Goal: Information Seeking & Learning: Learn about a topic

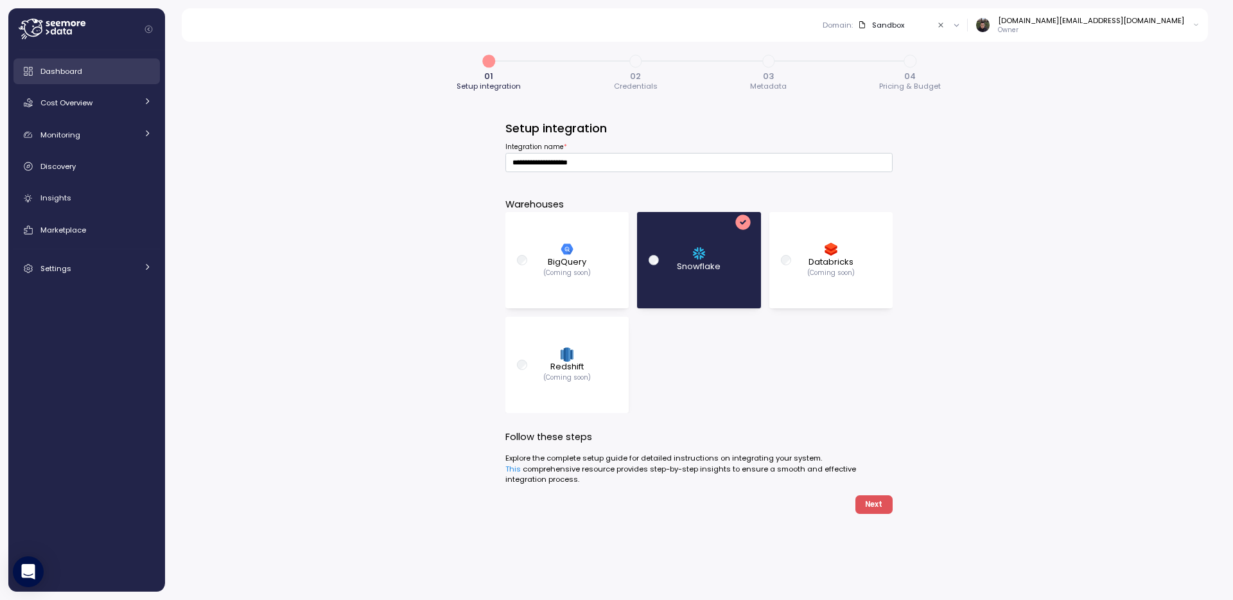
click at [100, 71] on div "Dashboard" at bounding box center [95, 71] width 111 height 13
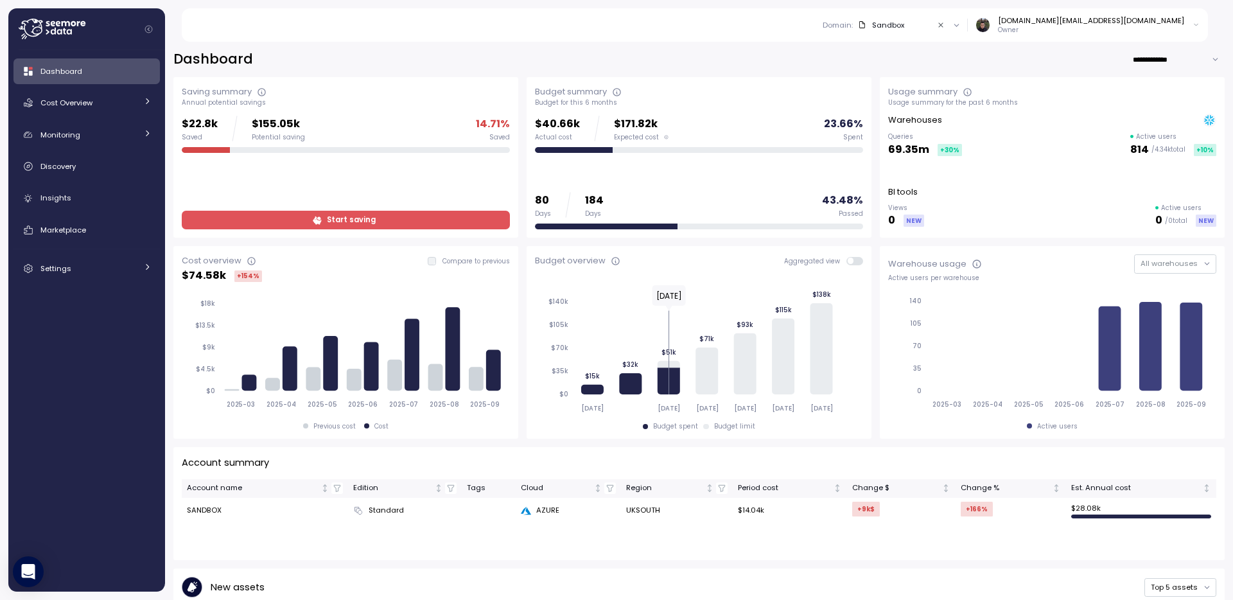
click at [112, 94] on link "Cost Overview" at bounding box center [86, 103] width 146 height 26
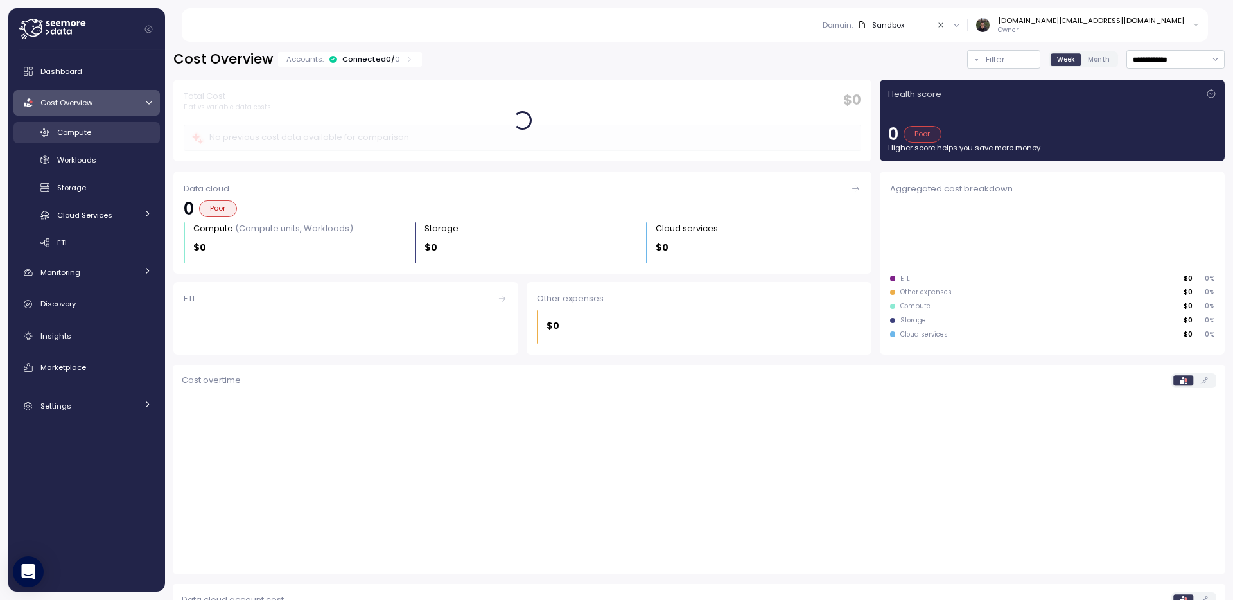
click at [106, 128] on div "Compute" at bounding box center [104, 132] width 94 height 13
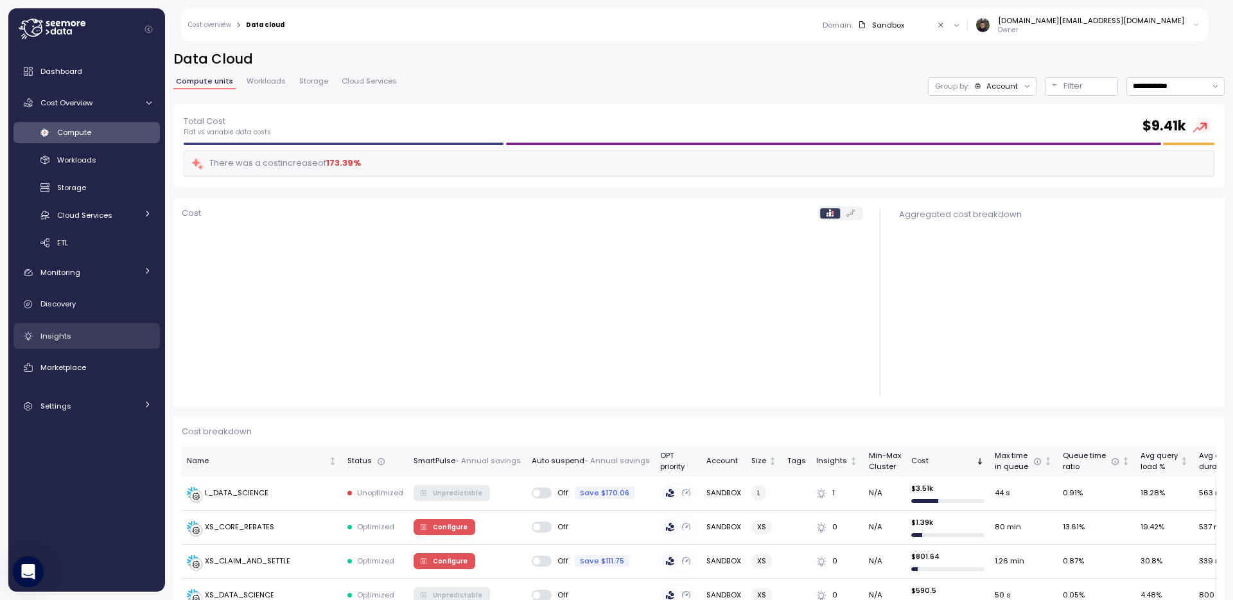
click at [89, 337] on div "Insights" at bounding box center [95, 335] width 111 height 13
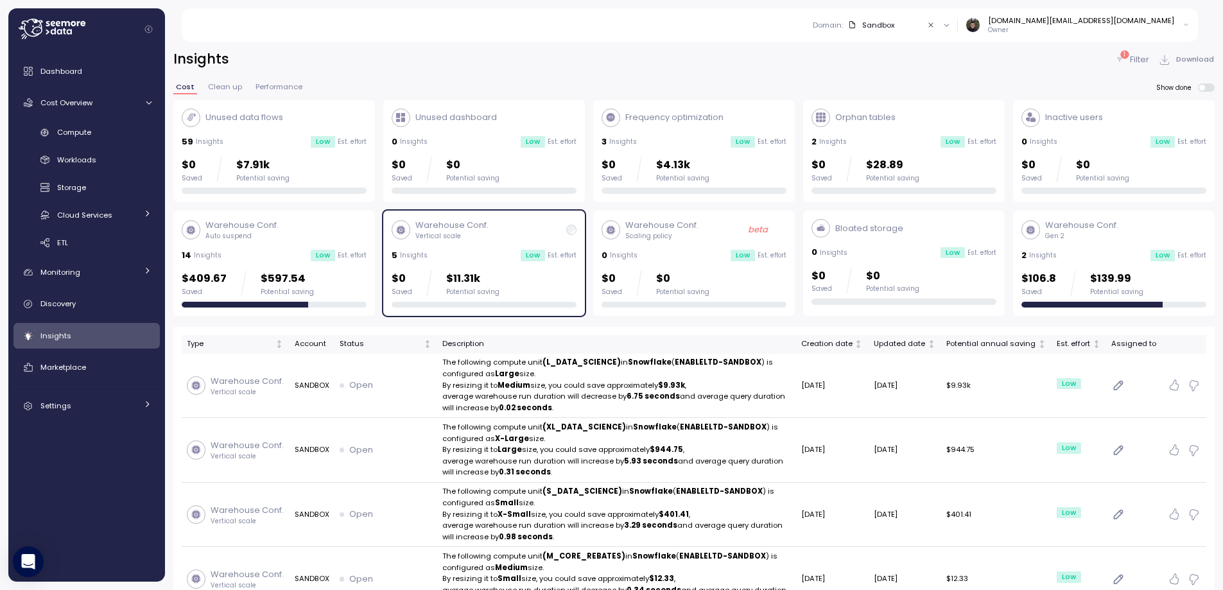
click at [920, 25] on div "Domain : Sandbox" at bounding box center [866, 25] width 107 height 10
click at [935, 25] on icon "Clear value" at bounding box center [931, 25] width 8 height 8
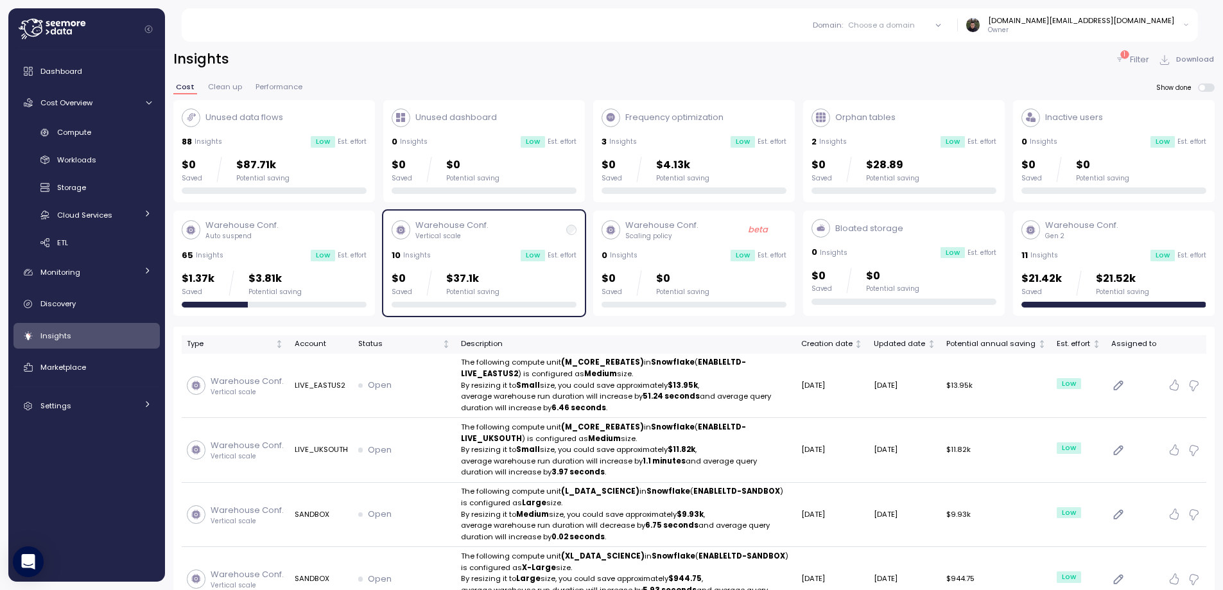
click at [726, 20] on div "Domain : Choose a domain All domains Sandbox [DOMAIN_NAME][EMAIL_ADDRESS][DOMAI…" at bounding box center [697, 24] width 1002 height 33
click at [686, 40] on div "Domain : Choose a domain All domains Sandbox [DOMAIN_NAME][EMAIL_ADDRESS][DOMAI…" at bounding box center [697, 24] width 1002 height 33
click at [273, 145] on div "88 Insights Low Est. effort" at bounding box center [274, 141] width 185 height 13
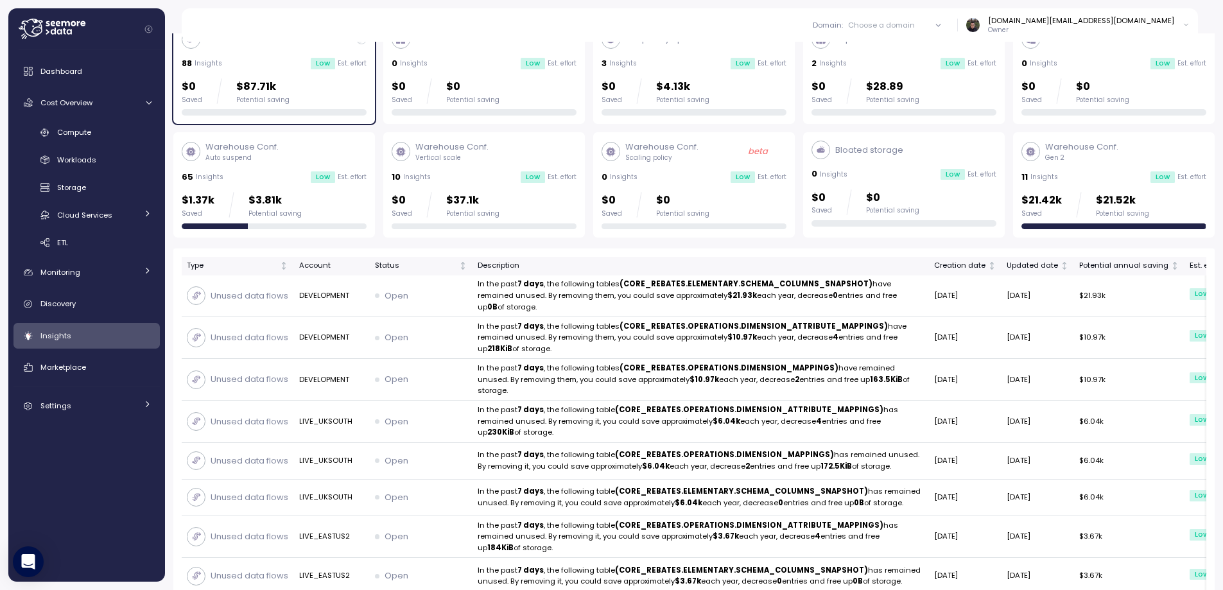
scroll to position [69, 0]
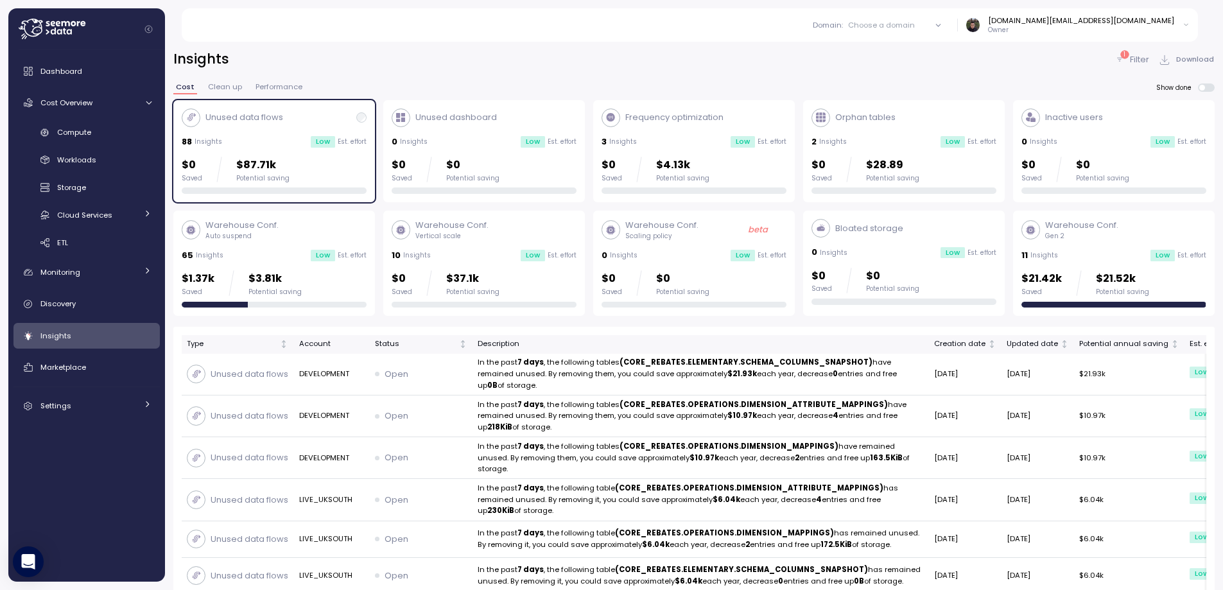
click at [588, 315] on div "Unused data flows 88 Insights Low Est. effort $0 Saved $87.71k Potential saving…" at bounding box center [693, 208] width 1041 height 216
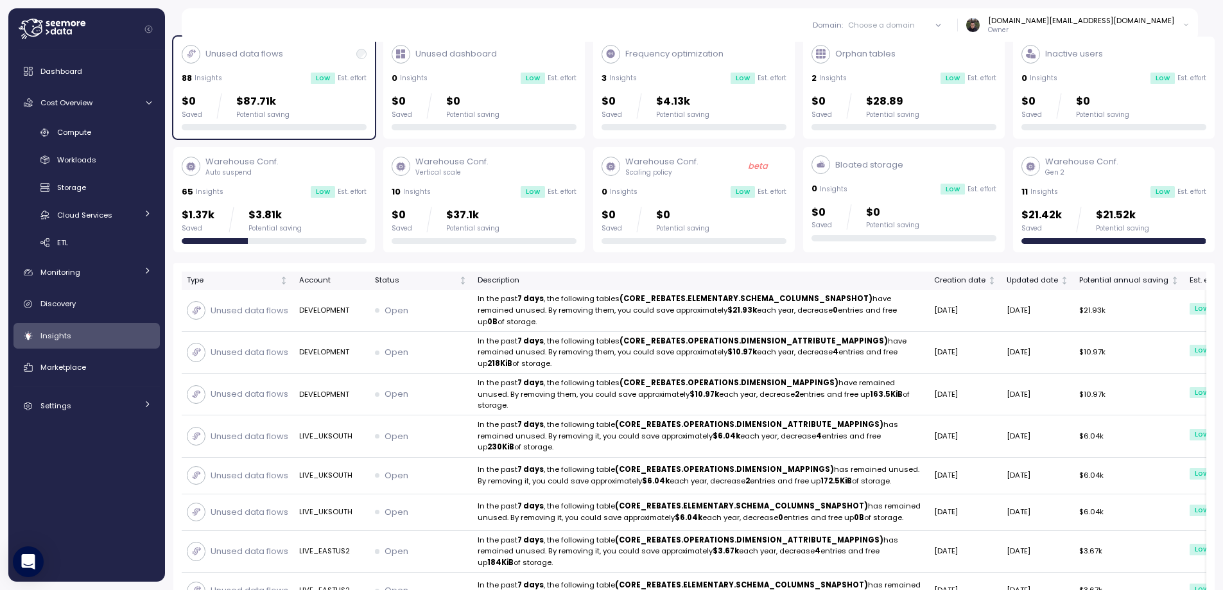
scroll to position [147, 0]
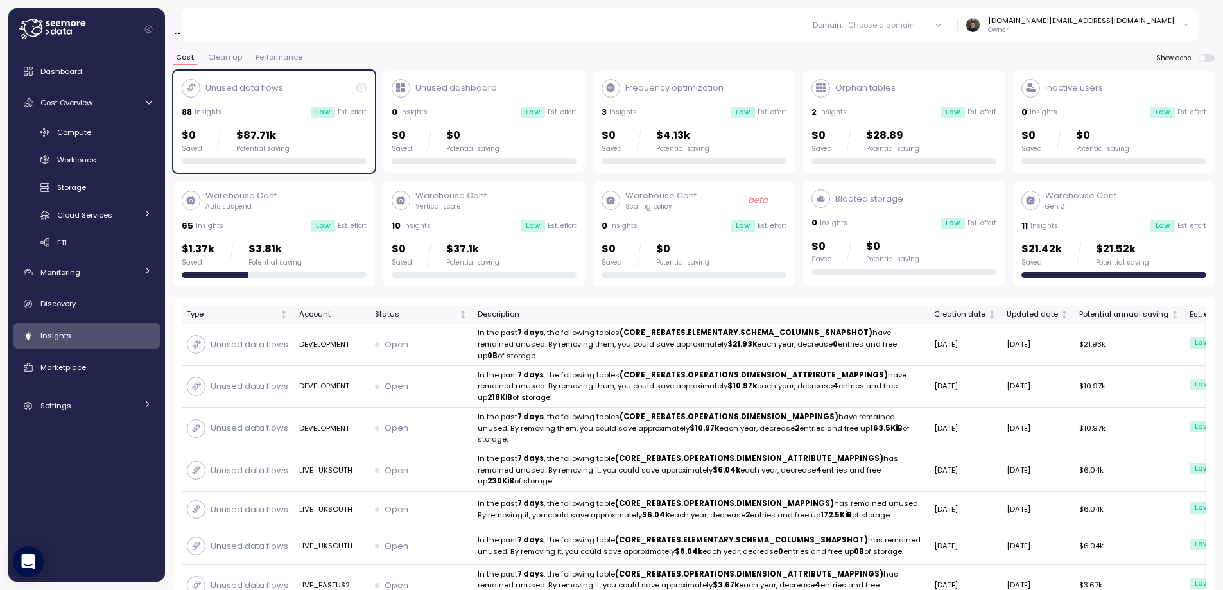
scroll to position [0, 0]
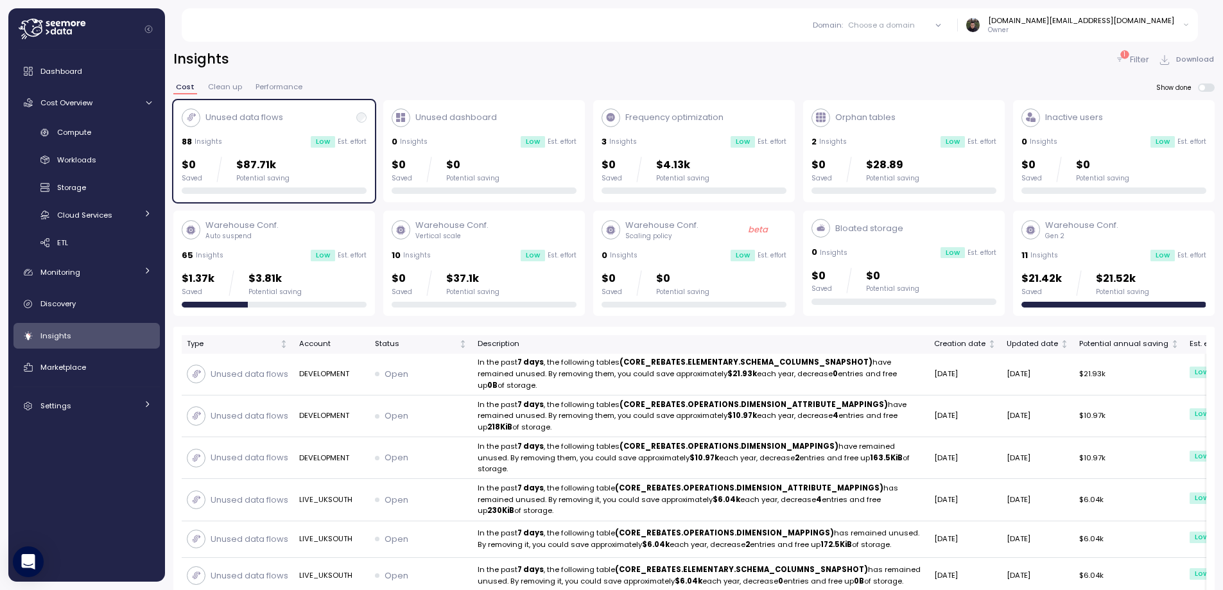
click at [590, 67] on div "Insights 1 Filter Download" at bounding box center [693, 59] width 1041 height 19
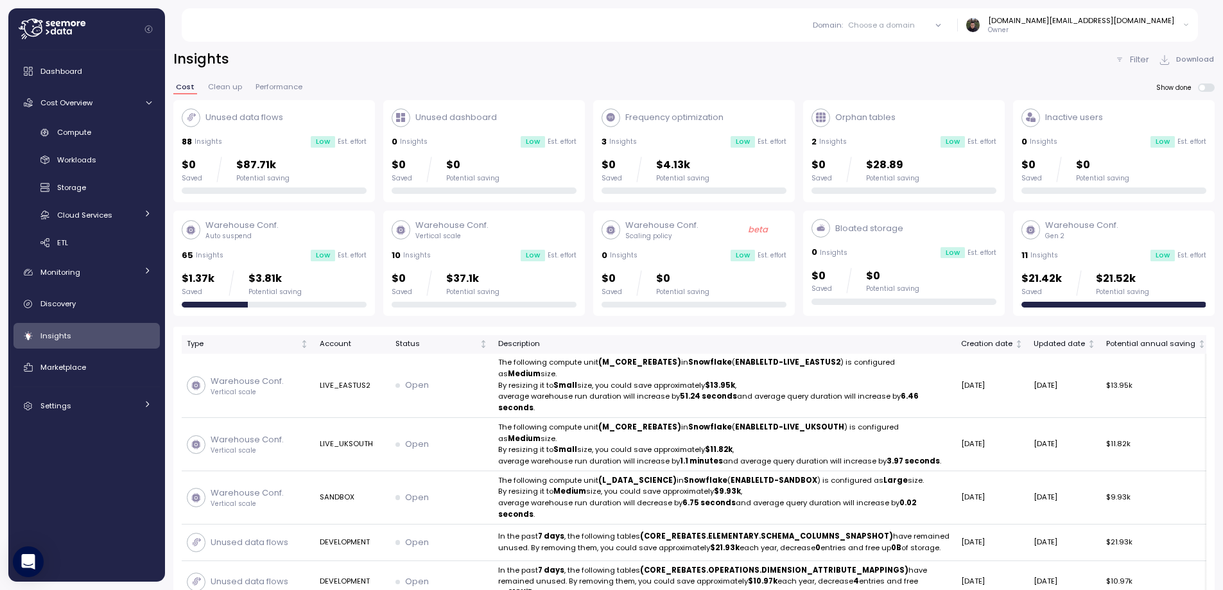
click at [686, 134] on div "Frequency optimization 3 Insights Low Est. effort $0 Saved $4.13k Potential sav…" at bounding box center [694, 152] width 185 height 86
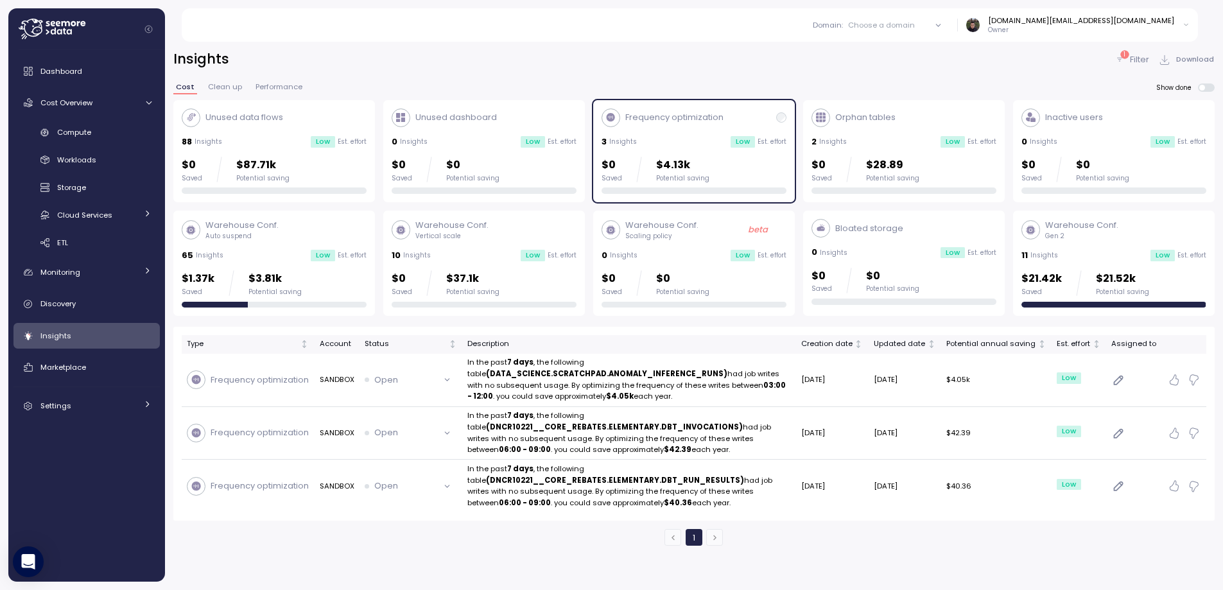
click at [731, 145] on div "Low" at bounding box center [743, 142] width 24 height 12
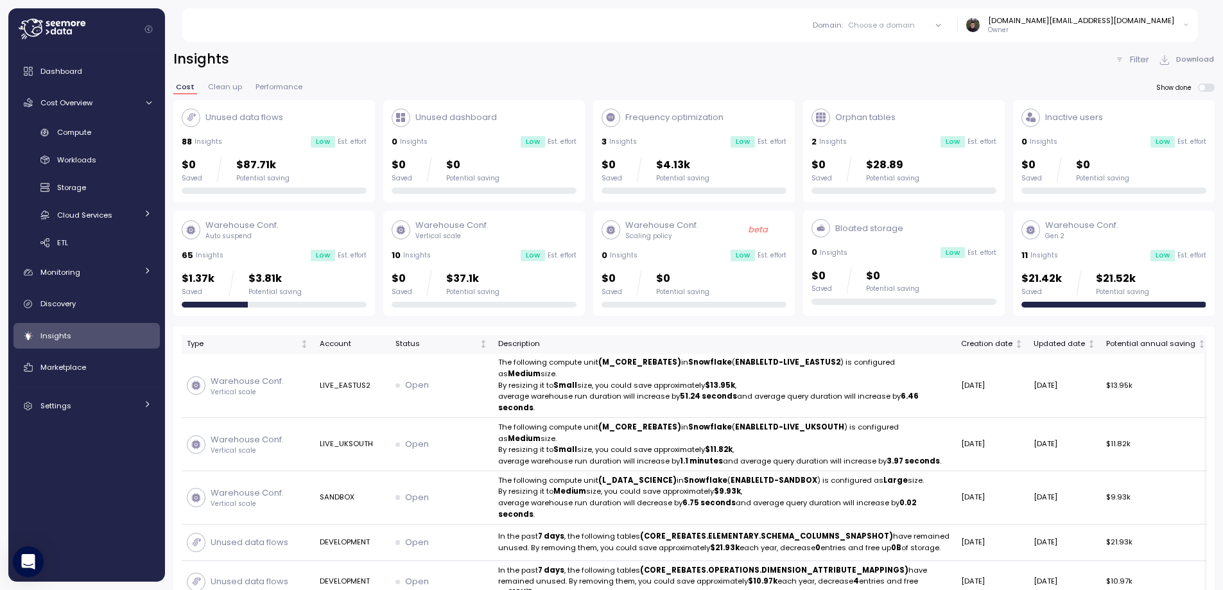
click at [1102, 249] on div "11 Insights Low Est. effort" at bounding box center [1114, 255] width 185 height 13
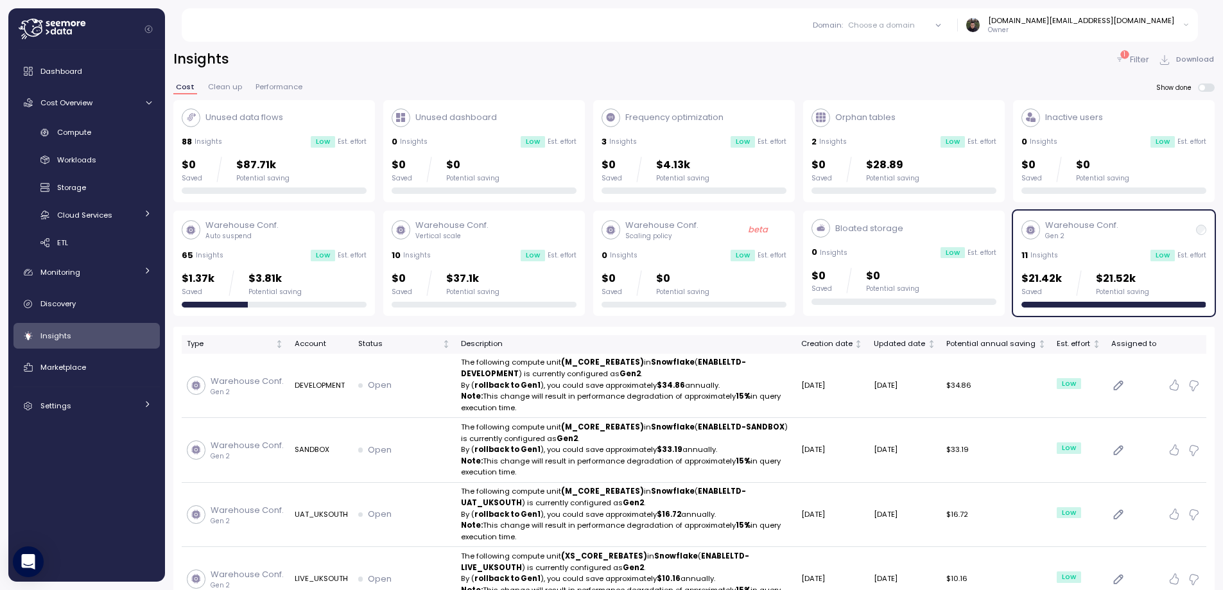
scroll to position [52, 0]
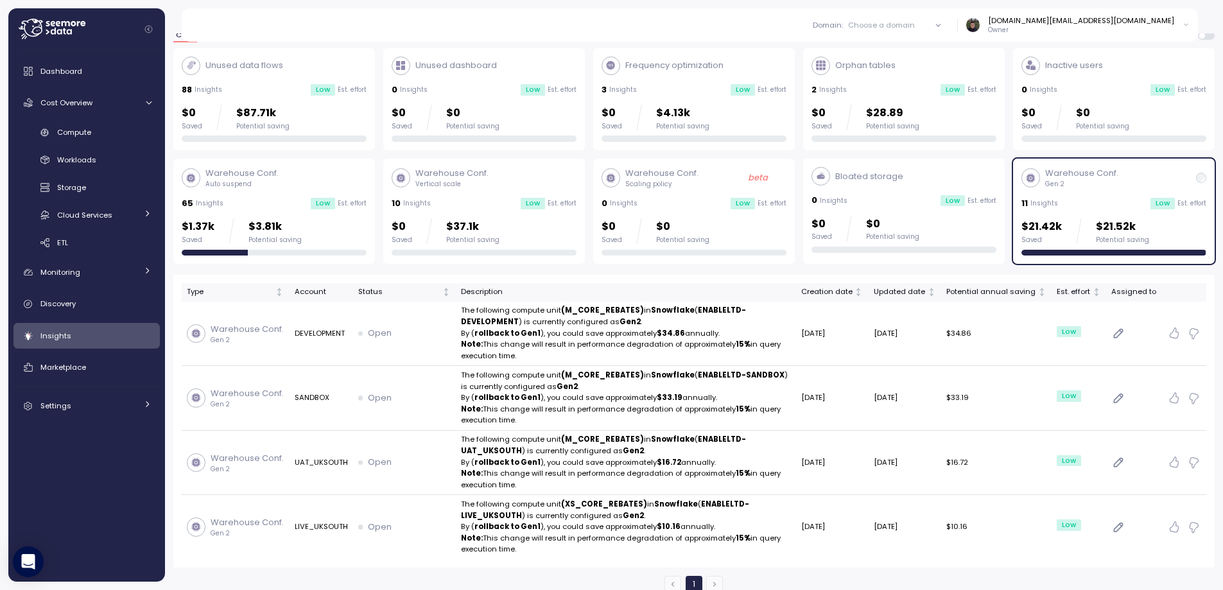
click at [1100, 195] on div "Warehouse Conf. Gen 2 11 Insights Low Est. effort $21.42k Saved $21.52k Potenti…" at bounding box center [1114, 211] width 185 height 89
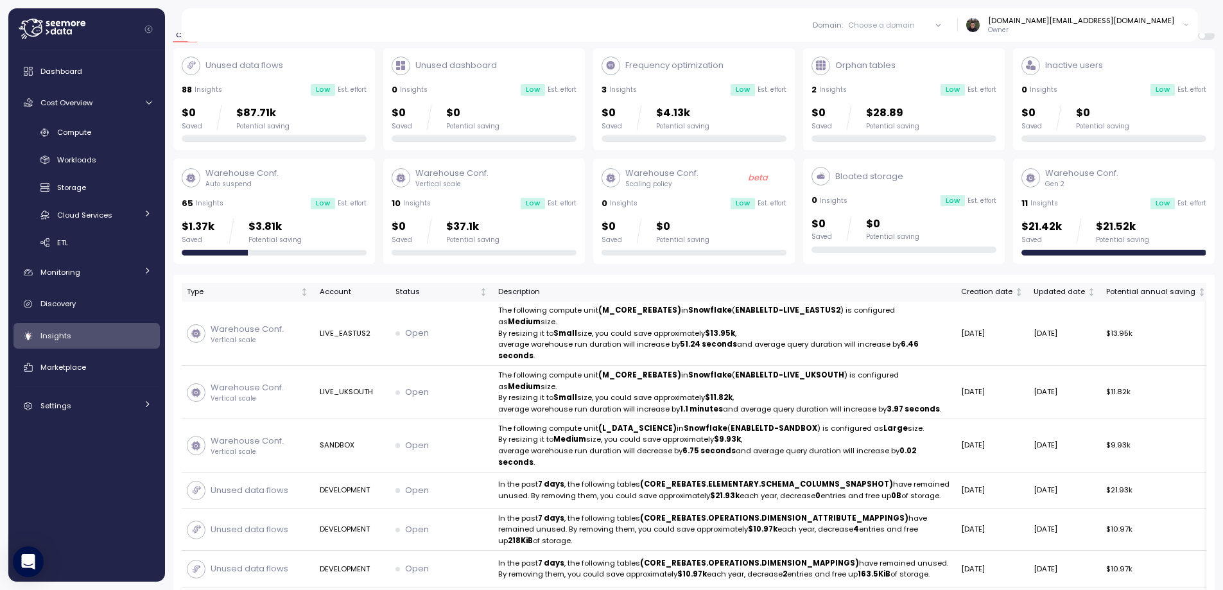
click at [299, 207] on div "65 Insights Low Est. effort" at bounding box center [274, 203] width 185 height 13
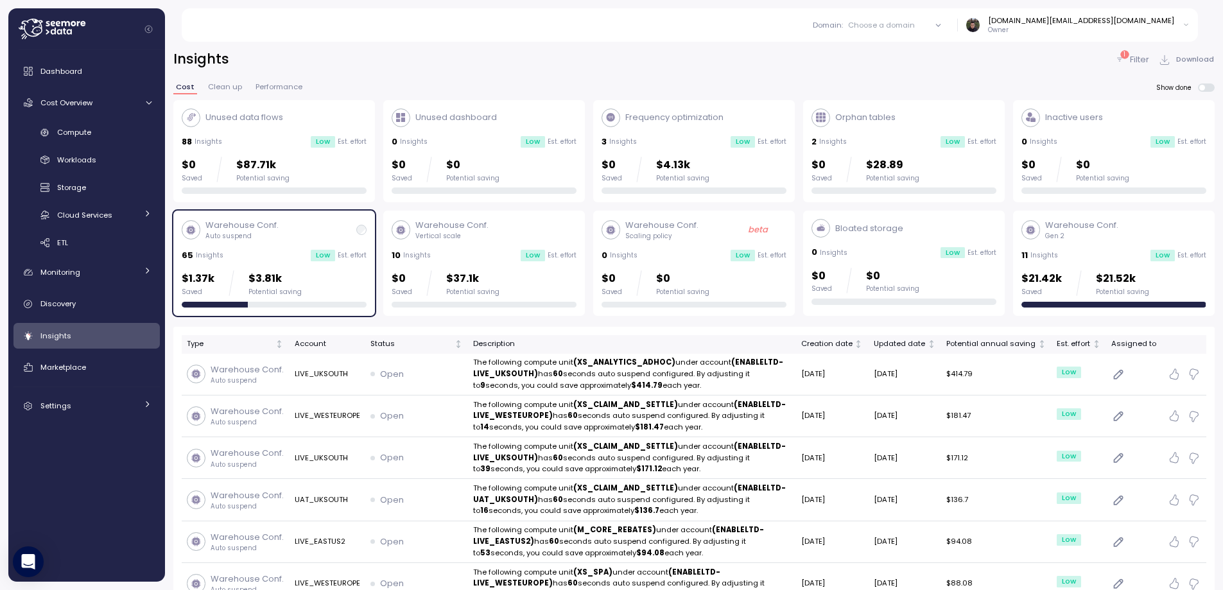
click at [1091, 254] on div "11 Insights Low Est. effort" at bounding box center [1114, 255] width 185 height 13
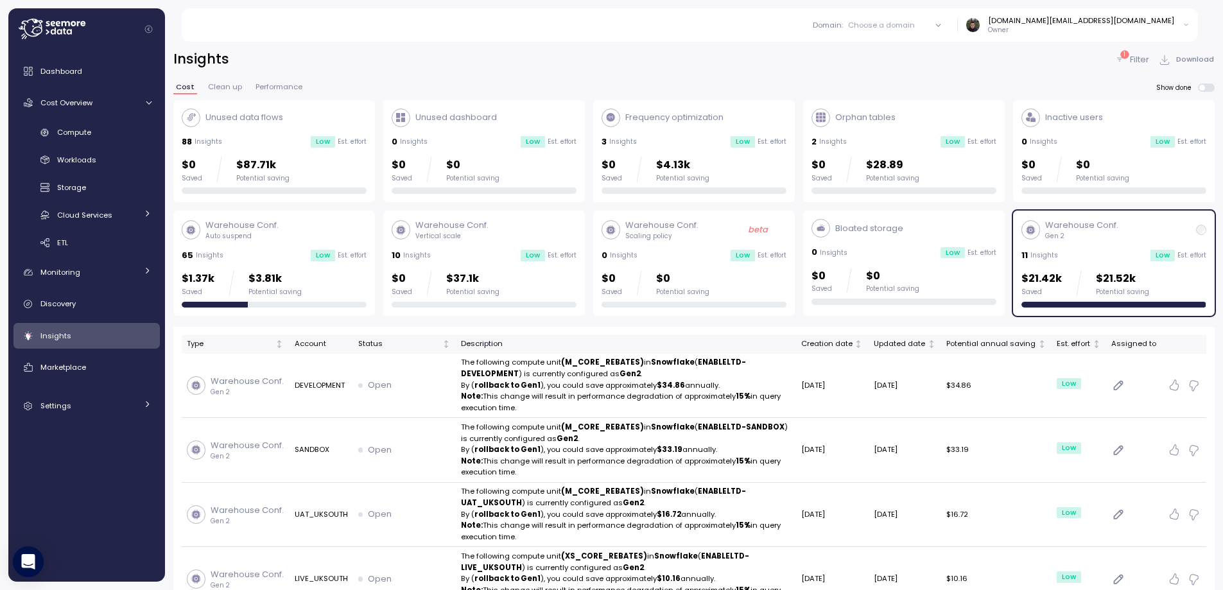
click at [1078, 247] on div "Warehouse Conf. Gen 2 11 Insights Low Est. effort $21.42k Saved $21.52k Potenti…" at bounding box center [1114, 263] width 185 height 89
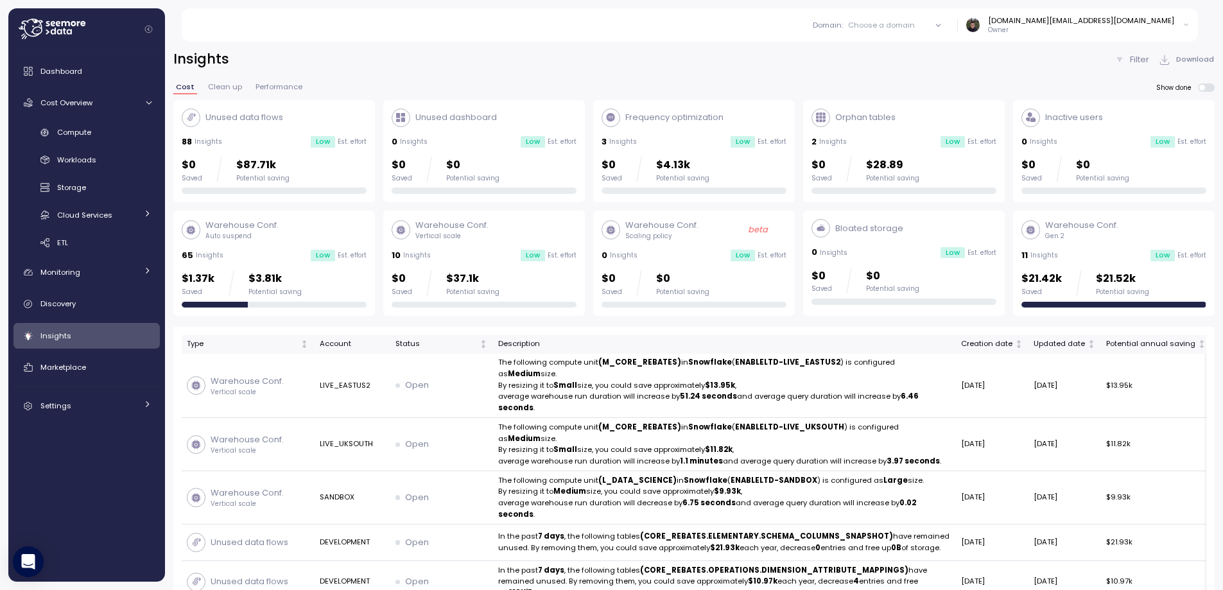
click at [300, 236] on div "Warehouse Conf. Auto suspend" at bounding box center [274, 230] width 185 height 22
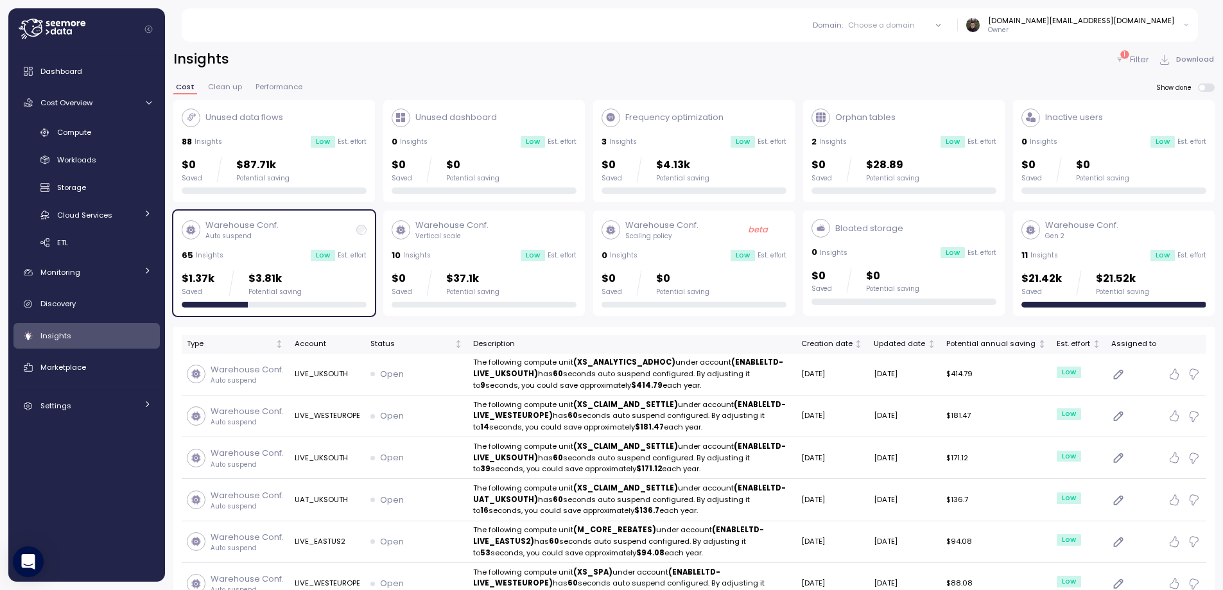
click at [943, 27] on icon at bounding box center [938, 25] width 8 height 8
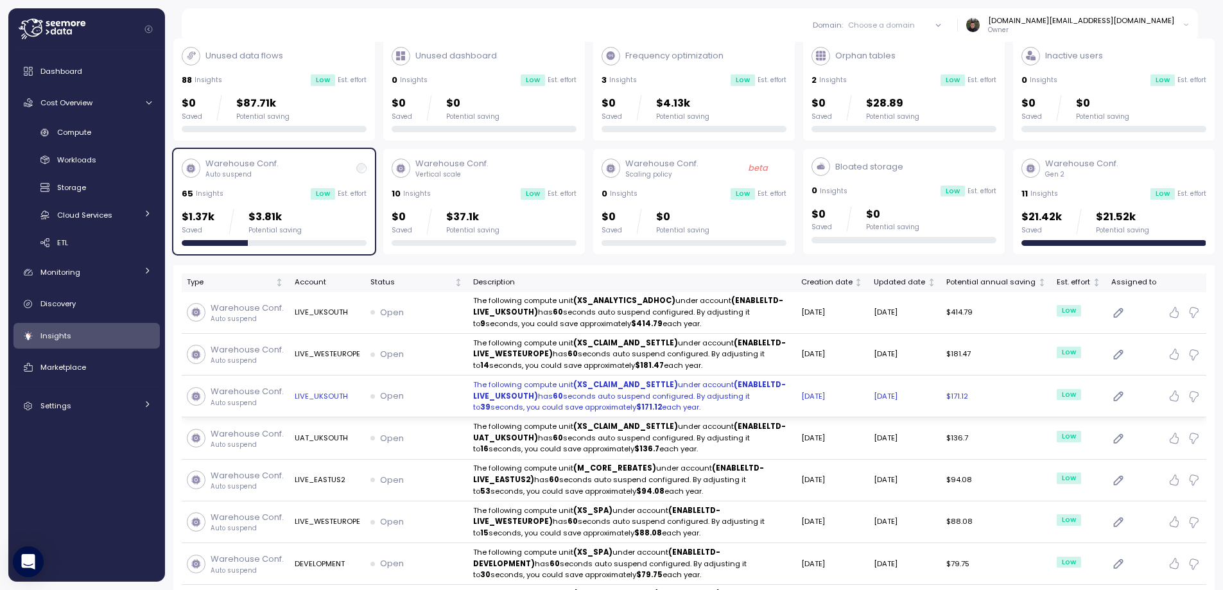
scroll to position [134, 0]
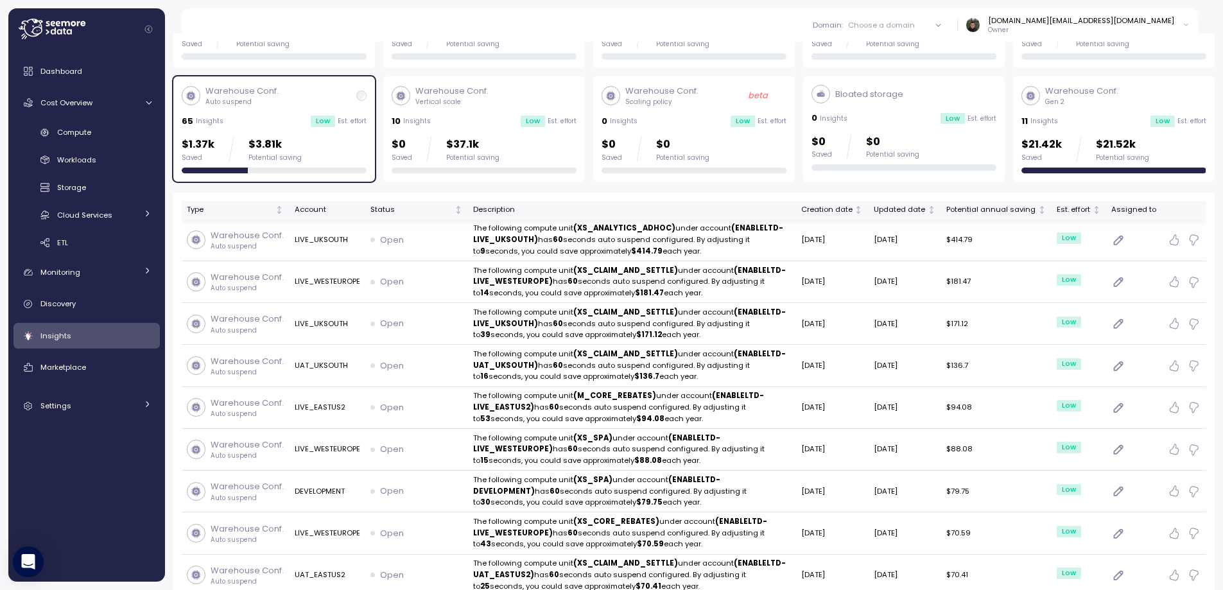
click at [324, 208] on div "Account" at bounding box center [327, 210] width 65 height 12
click at [315, 211] on div "Account" at bounding box center [327, 210] width 65 height 12
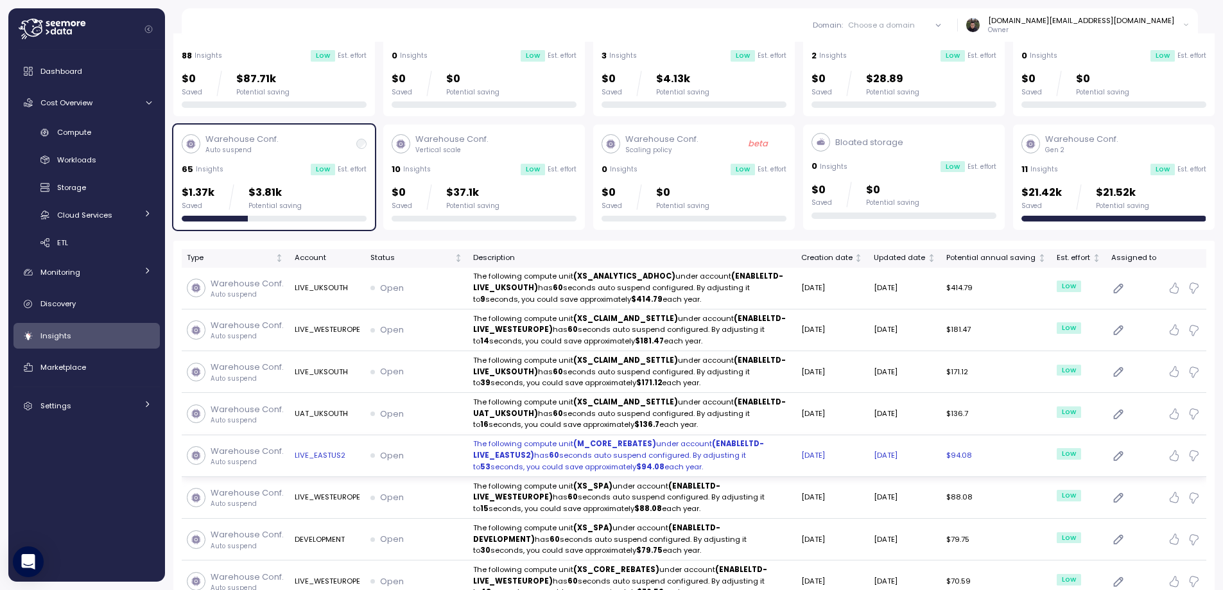
scroll to position [0, 0]
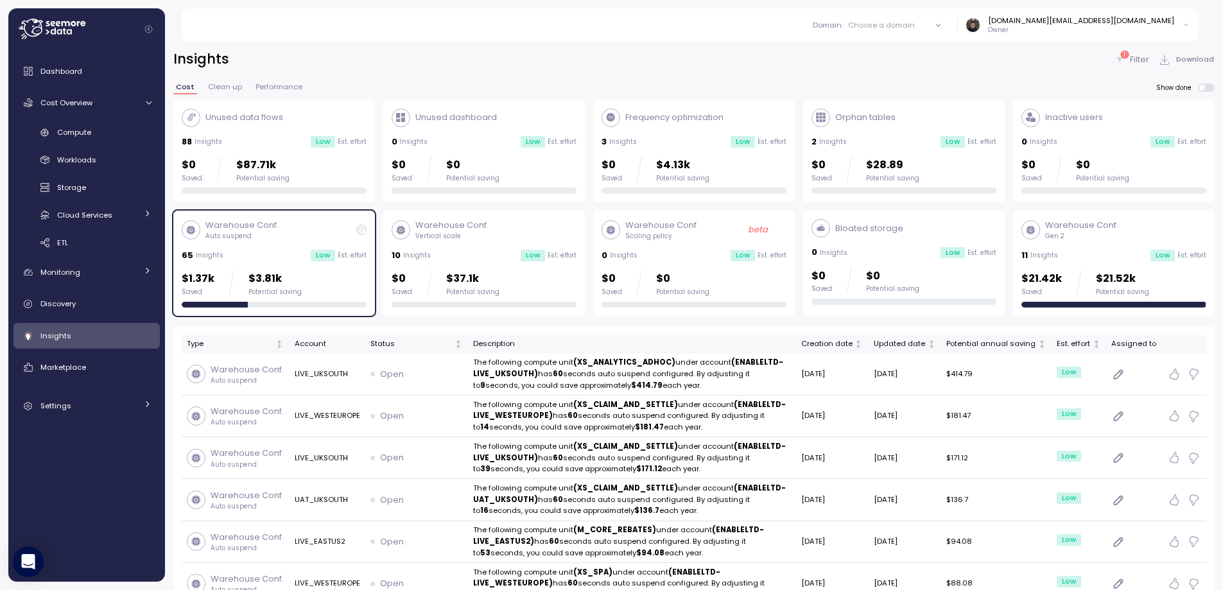
click at [487, 256] on div "10 Insights Low Est. effort" at bounding box center [484, 255] width 185 height 13
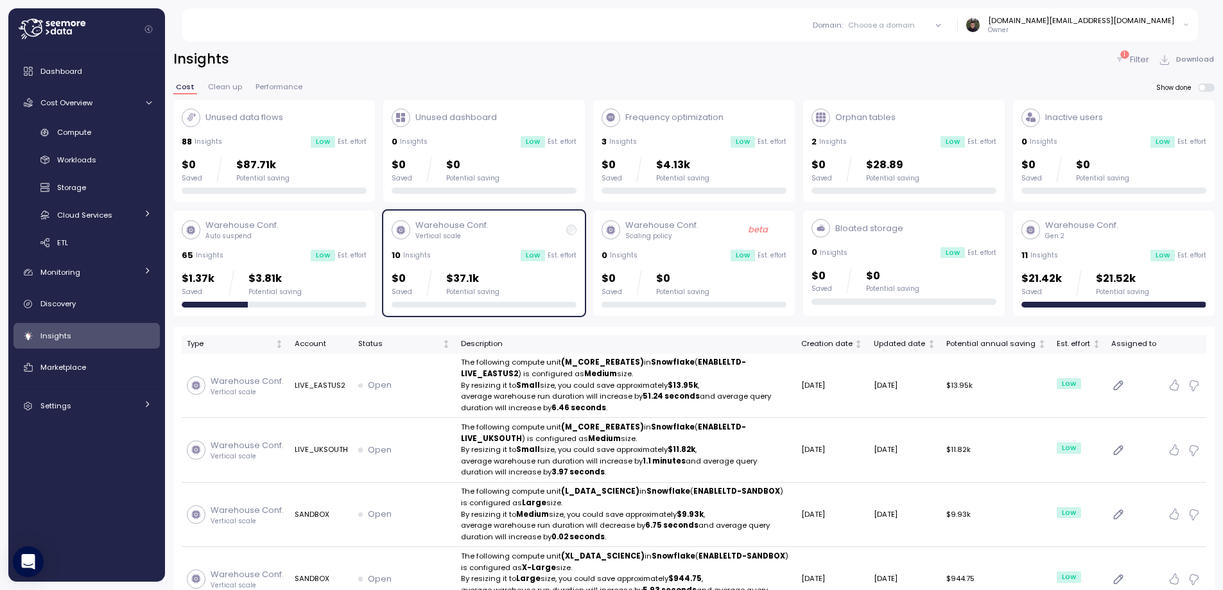
click at [565, 258] on p "Est. effort" at bounding box center [562, 255] width 29 height 9
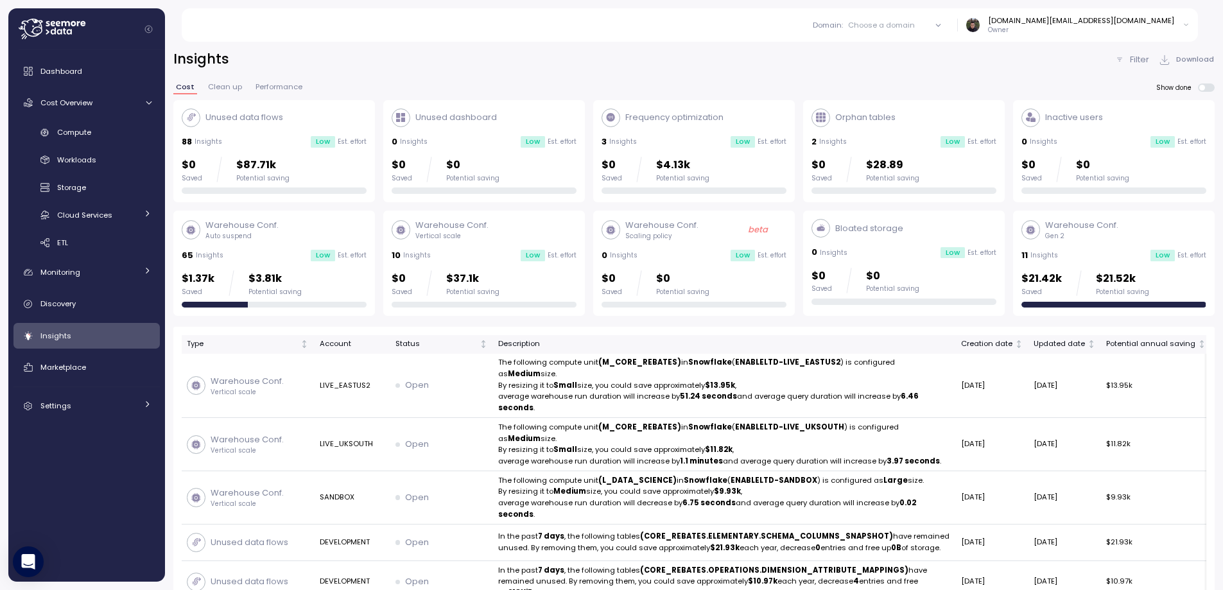
click at [579, 64] on div "Insights Filter Download" at bounding box center [693, 59] width 1041 height 19
click at [589, 67] on div "Insights Filter Download" at bounding box center [693, 59] width 1041 height 19
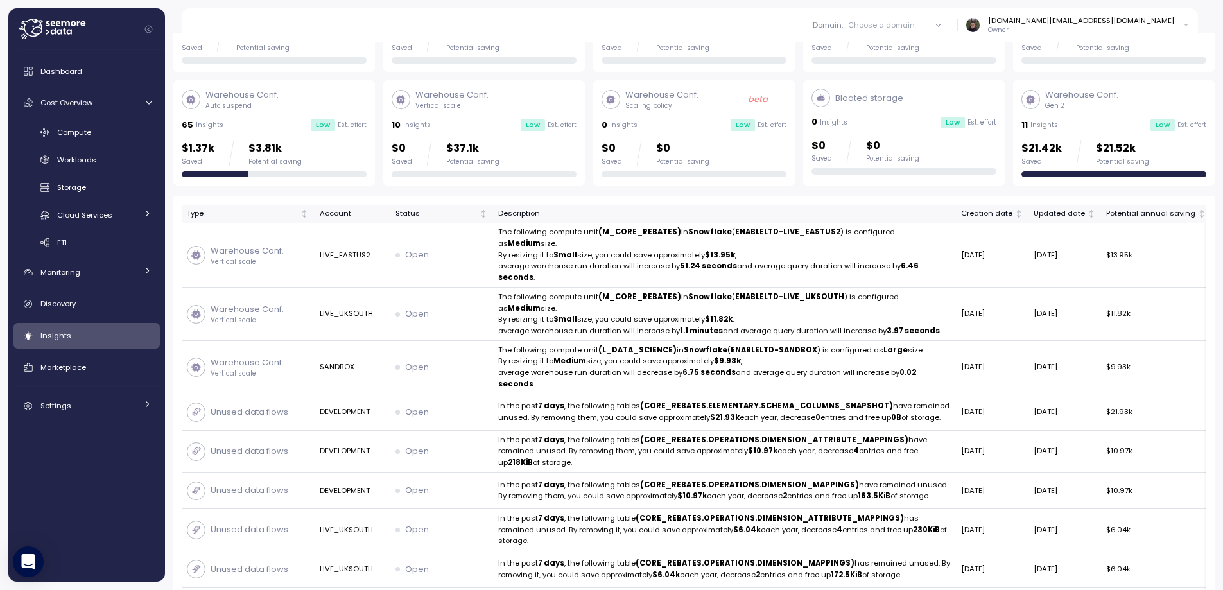
scroll to position [124, 0]
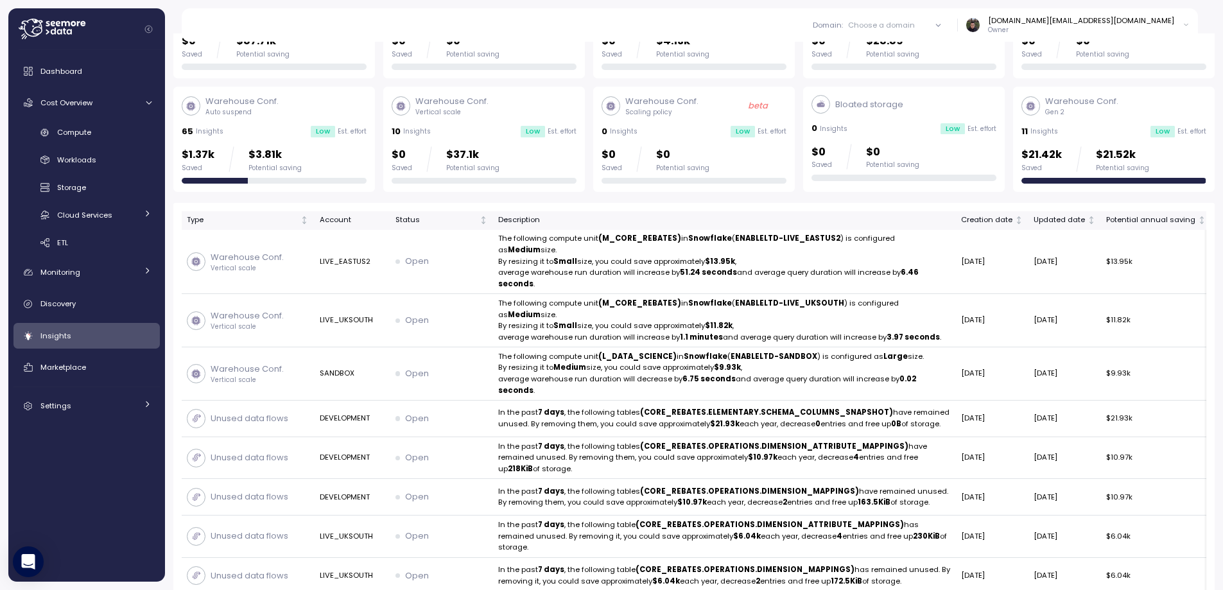
click at [587, 79] on div "Unused data flows 88 Insights Low Est. effort $0 Saved $87.71k Potential saving…" at bounding box center [693, 84] width 1041 height 216
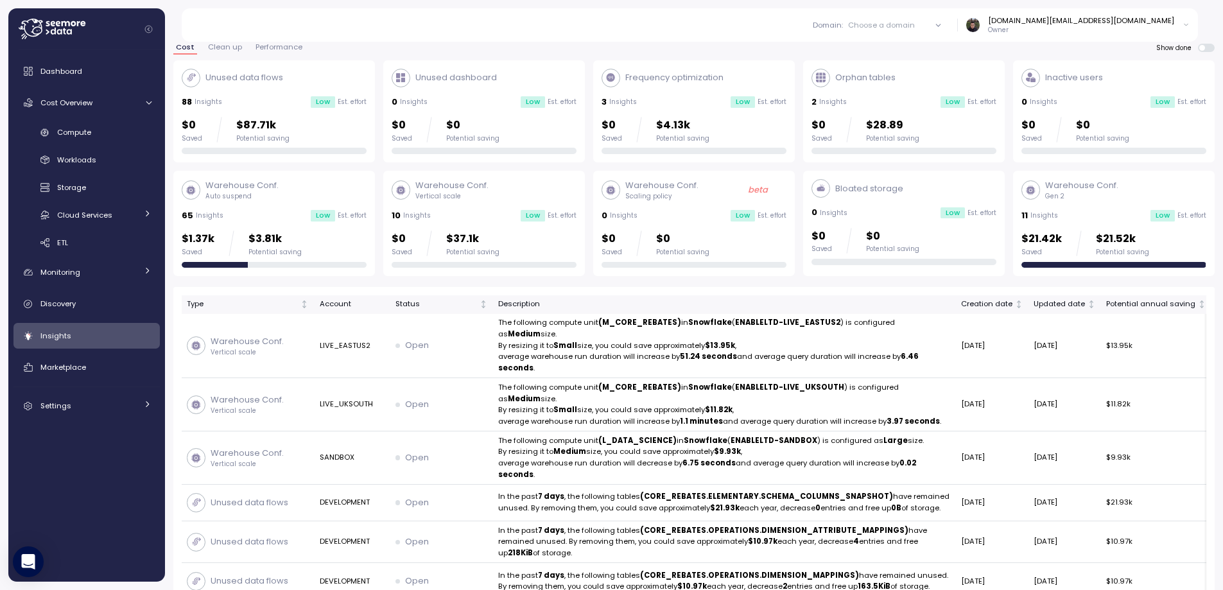
scroll to position [39, 0]
click at [587, 211] on div "Unused data flows 88 Insights Low Est. effort $0 Saved $87.71k Potential saving…" at bounding box center [693, 169] width 1041 height 216
